Goal: Register for event/course

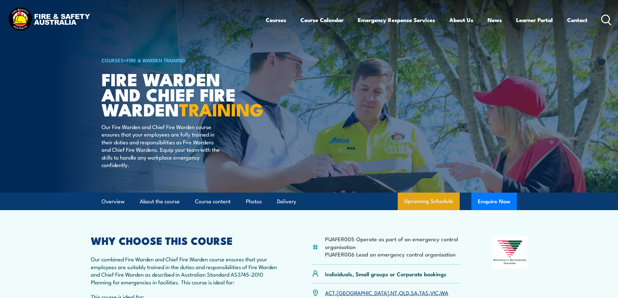
click at [426, 210] on link "Upcoming Schedule" at bounding box center [428, 202] width 62 height 18
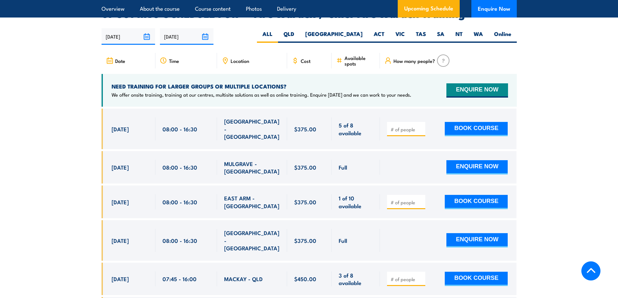
scroll to position [1148, 0]
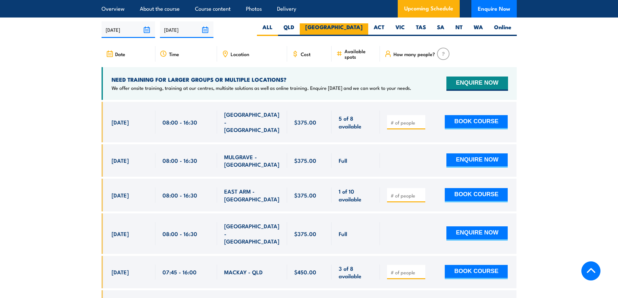
click at [348, 30] on label "[GEOGRAPHIC_DATA]" at bounding box center [334, 29] width 68 height 13
click at [362, 28] on input "[GEOGRAPHIC_DATA]" at bounding box center [364, 25] width 4 height 4
radio input "true"
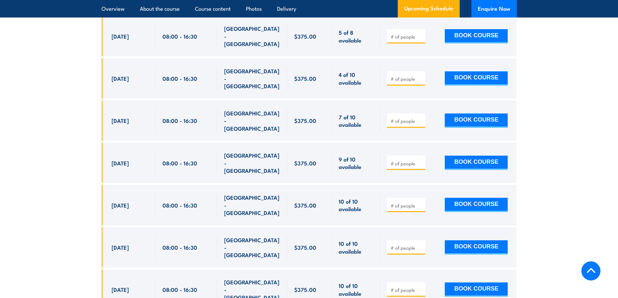
scroll to position [1246, 0]
